Goal: Task Accomplishment & Management: Manage account settings

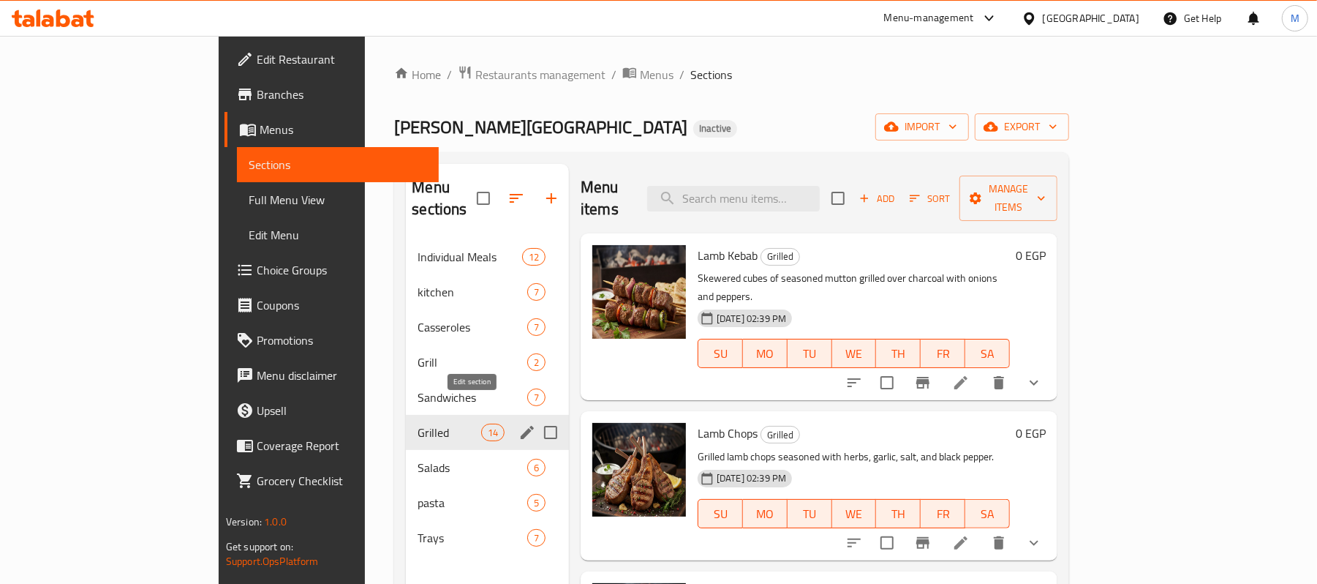
click at [521, 426] on icon "edit" at bounding box center [527, 432] width 13 height 13
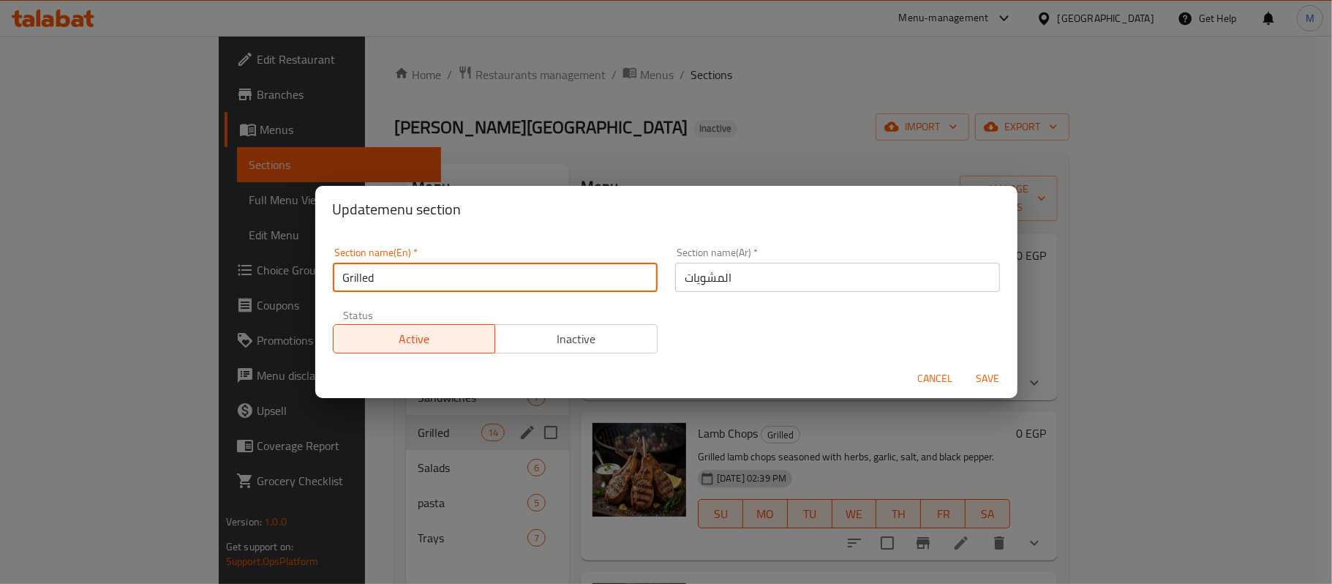
drag, startPoint x: 422, startPoint y: 291, endPoint x: 363, endPoint y: 290, distance: 59.3
click at [363, 290] on input "Grilled" at bounding box center [495, 277] width 325 height 29
type input "Grills"
click at [984, 372] on span "Save" at bounding box center [988, 378] width 35 height 18
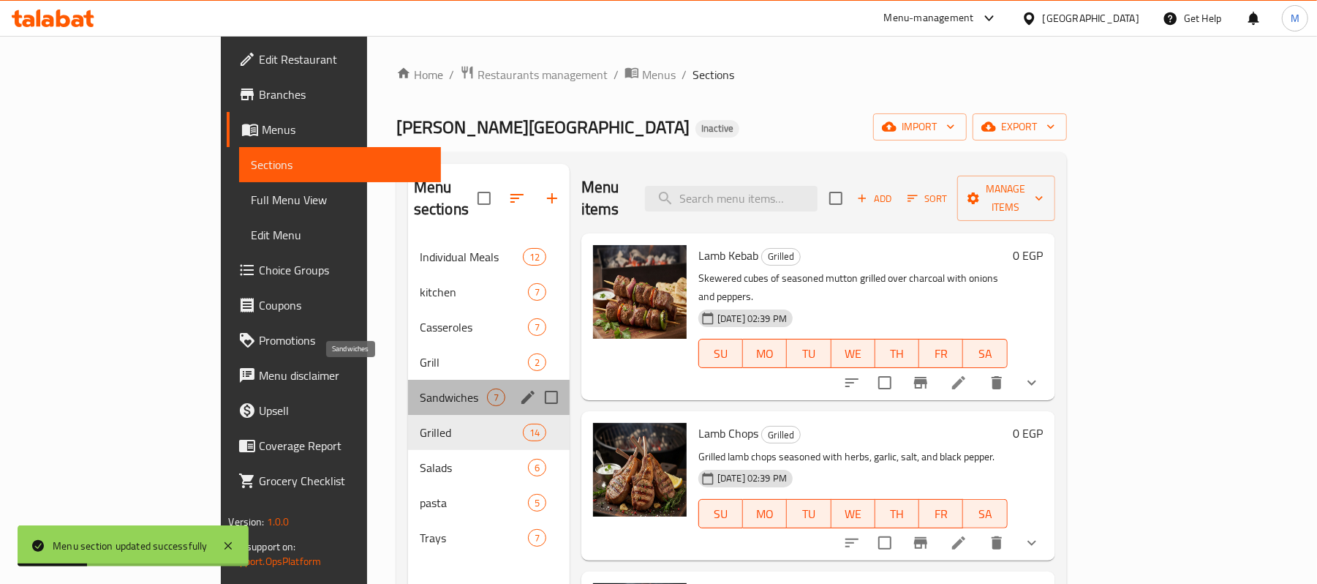
click at [420, 388] on span "Sandwiches" at bounding box center [453, 397] width 67 height 18
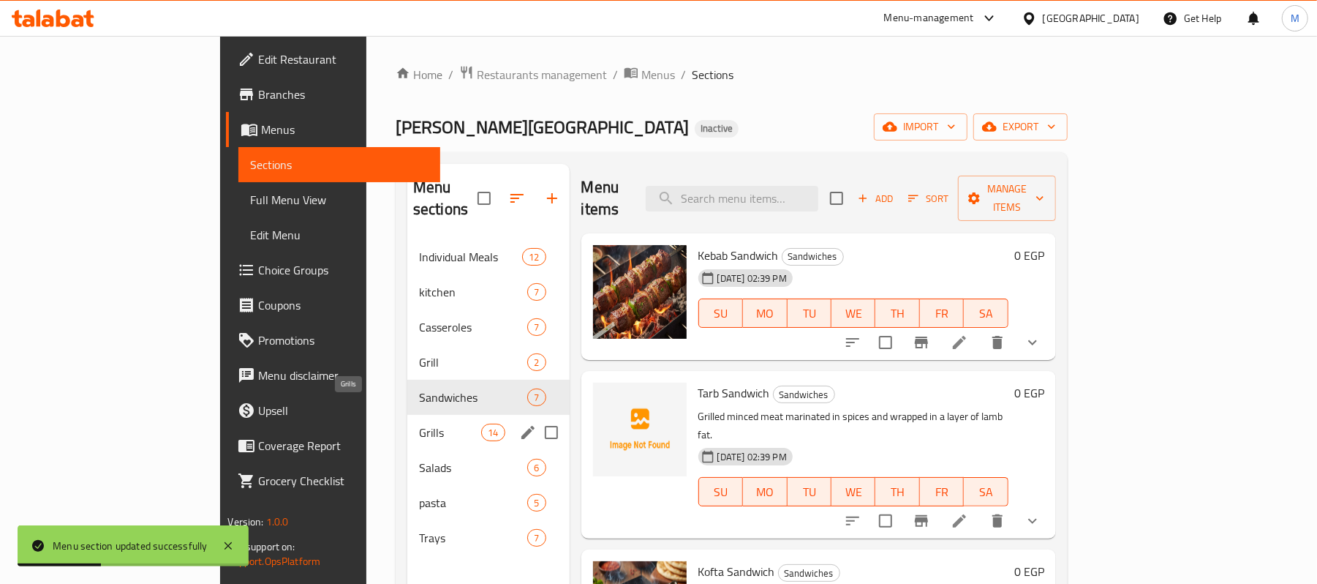
click at [419, 424] on span "Grills" at bounding box center [450, 433] width 62 height 18
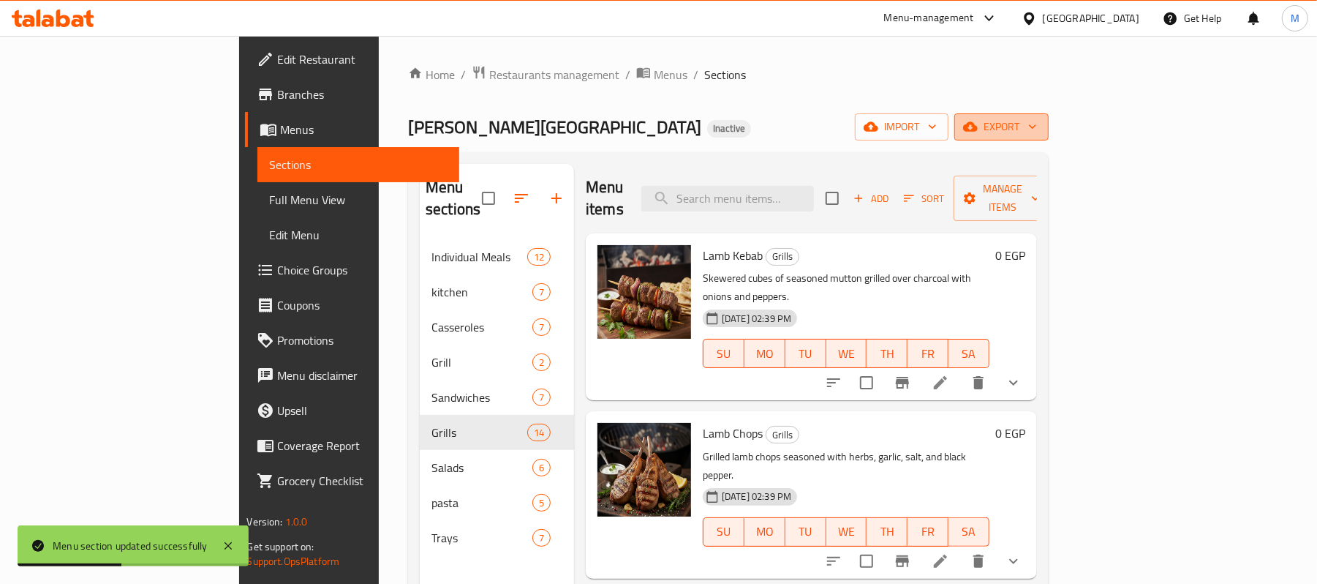
click at [1049, 116] on button "export" at bounding box center [1002, 126] width 94 height 27
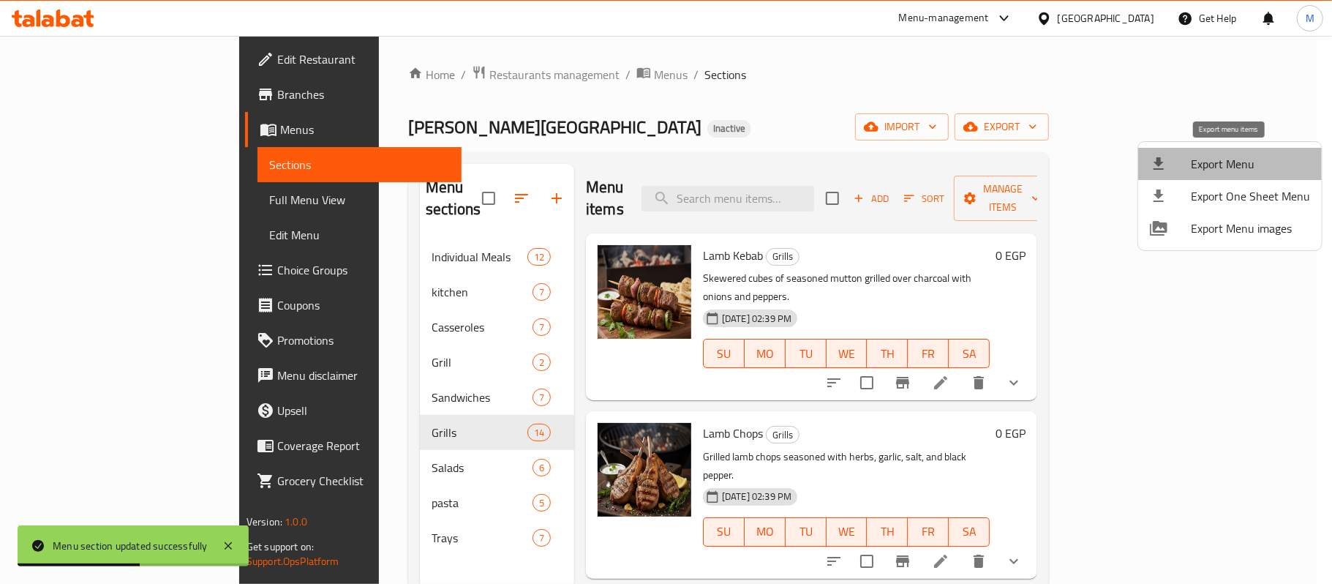
click at [1235, 158] on span "Export Menu" at bounding box center [1250, 164] width 119 height 18
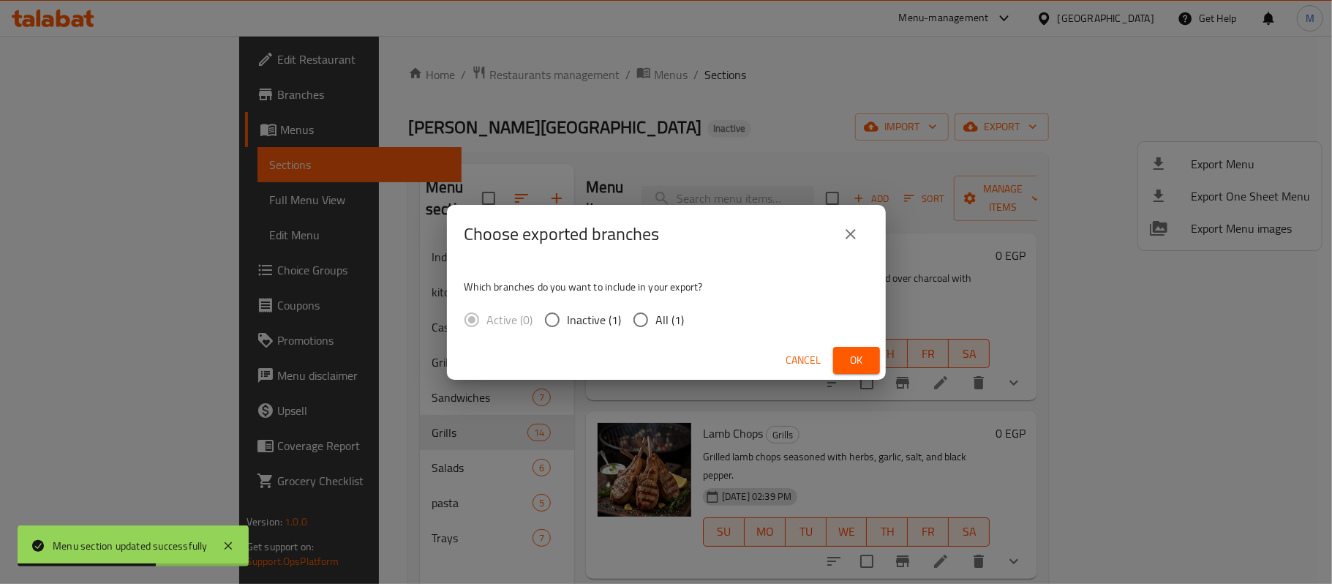
click at [673, 325] on span "All (1)" at bounding box center [670, 320] width 29 height 18
click at [656, 325] on input "All (1)" at bounding box center [640, 319] width 31 height 31
radio input "true"
click at [878, 363] on button "Ok" at bounding box center [856, 360] width 47 height 27
